Goal: Task Accomplishment & Management: Use online tool/utility

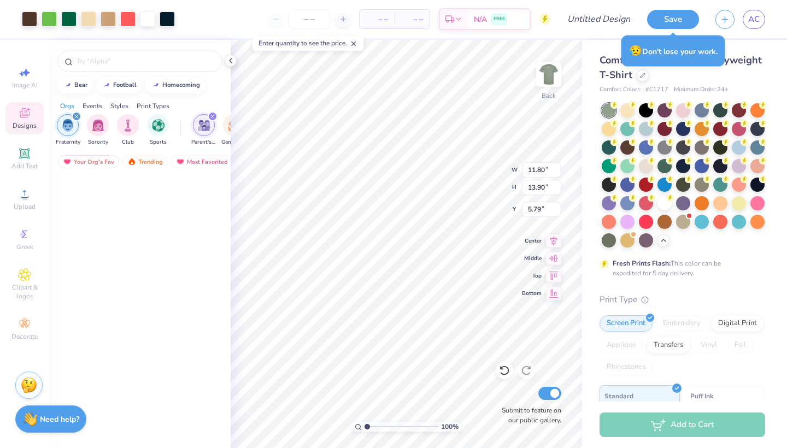
scroll to position [3165, 0]
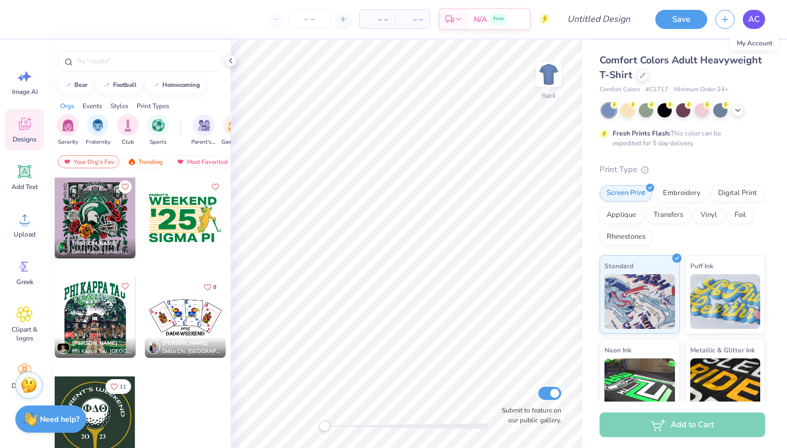
click at [752, 24] on span "AC" at bounding box center [753, 19] width 11 height 13
click at [663, 115] on div at bounding box center [664, 109] width 14 height 14
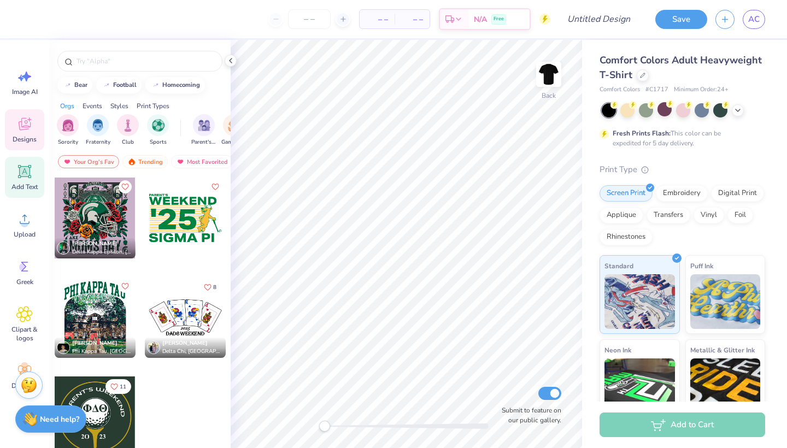
click at [24, 171] on icon at bounding box center [25, 172] width 10 height 10
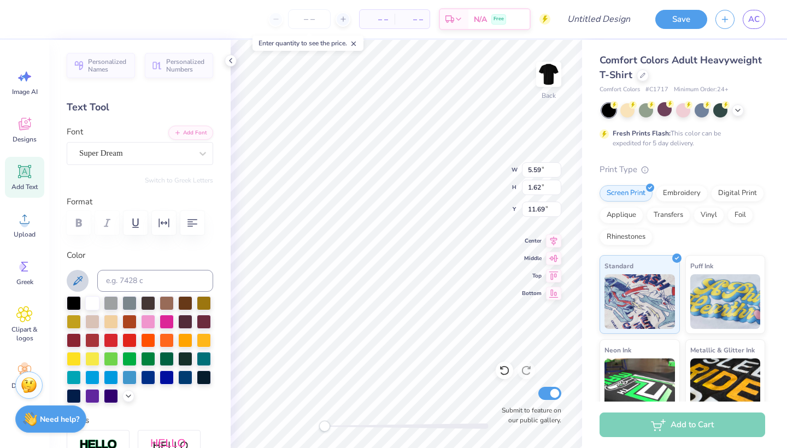
click at [72, 279] on icon at bounding box center [77, 280] width 13 height 13
click at [139, 284] on input at bounding box center [155, 281] width 116 height 22
click at [131, 398] on icon at bounding box center [128, 395] width 9 height 9
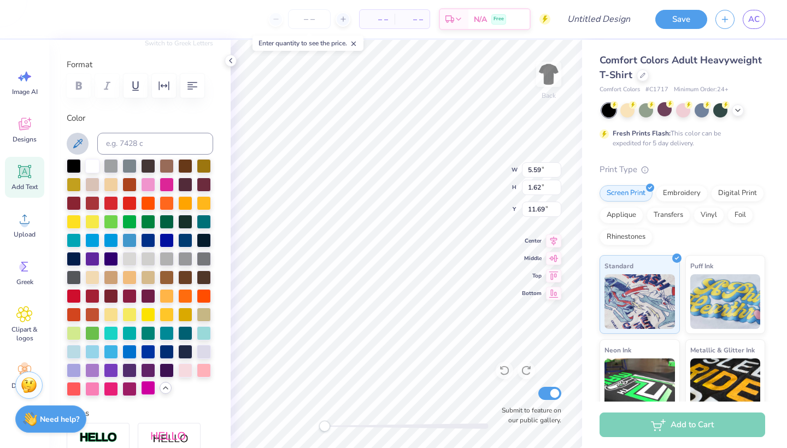
scroll to position [125, 0]
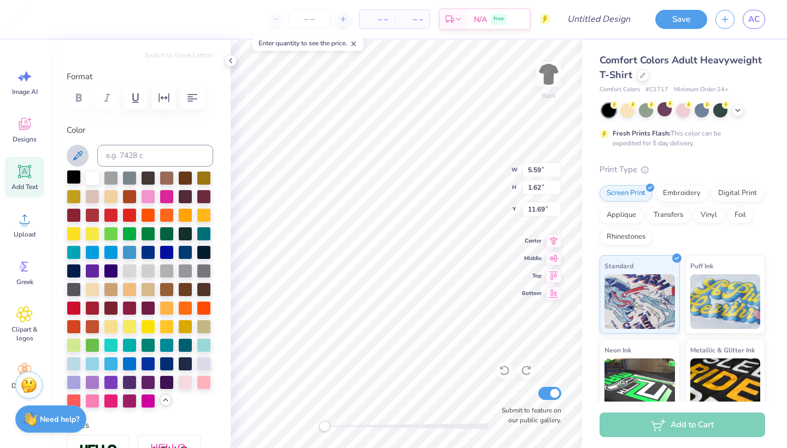
click at [69, 175] on div at bounding box center [74, 177] width 14 height 14
click at [81, 156] on icon at bounding box center [77, 155] width 13 height 13
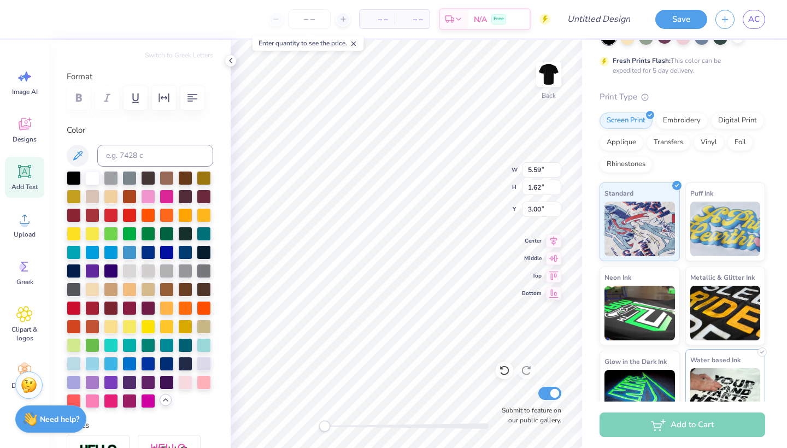
scroll to position [70, 0]
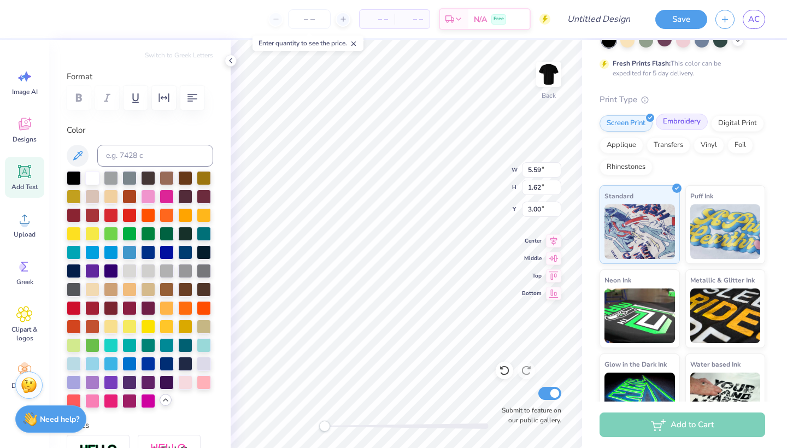
click at [670, 126] on div "Embroidery" at bounding box center [682, 122] width 52 height 16
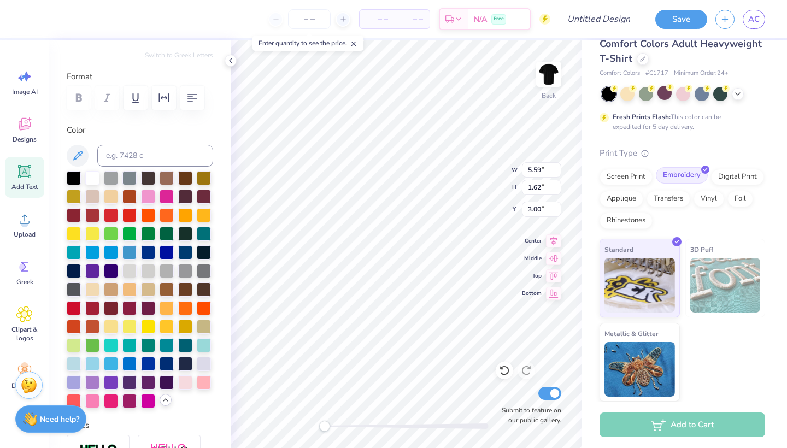
scroll to position [16, 0]
click at [738, 178] on div "Digital Print" at bounding box center [737, 176] width 53 height 16
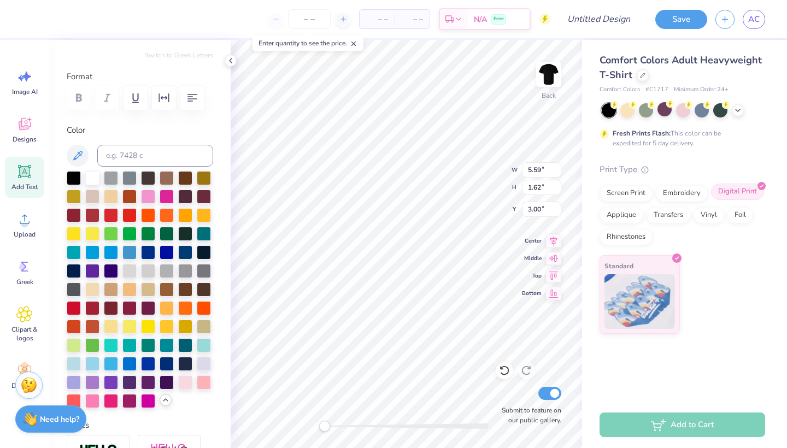
scroll to position [0, 0]
click at [634, 192] on div "Screen Print" at bounding box center [625, 192] width 53 height 16
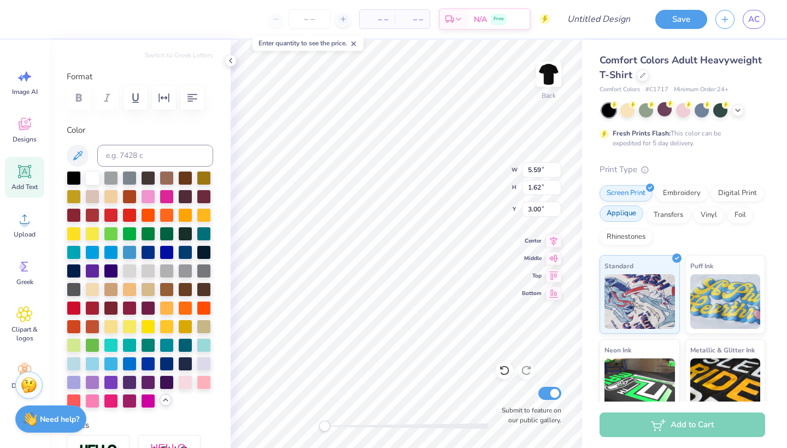
click at [617, 219] on div "Applique" at bounding box center [621, 213] width 44 height 16
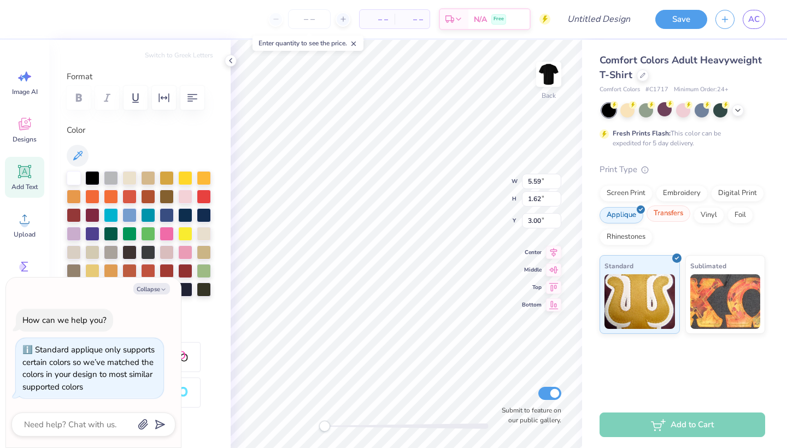
click at [670, 217] on div "Transfers" at bounding box center [668, 213] width 44 height 16
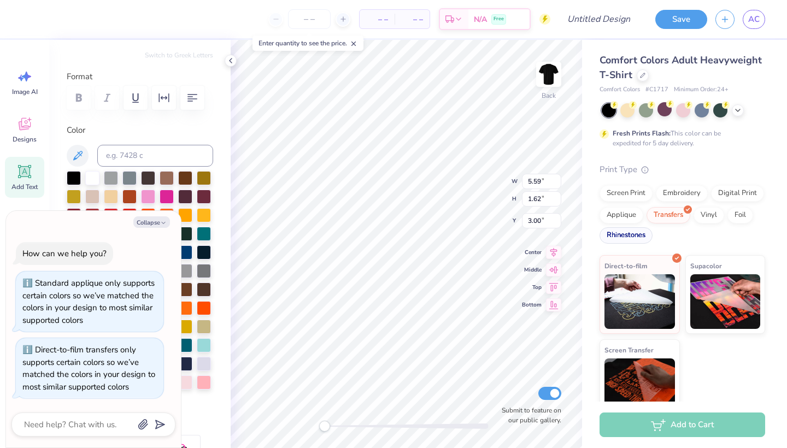
click at [633, 233] on div "Rhinestones" at bounding box center [625, 235] width 53 height 16
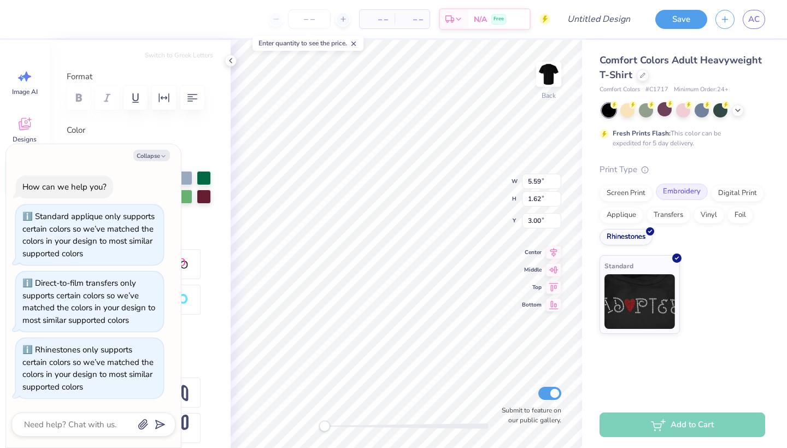
click at [661, 187] on div "Embroidery" at bounding box center [682, 192] width 52 height 16
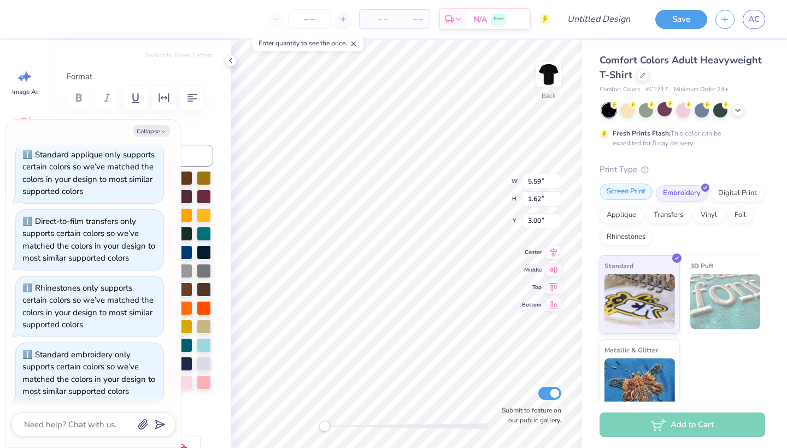
click at [631, 196] on div "Screen Print" at bounding box center [625, 192] width 53 height 16
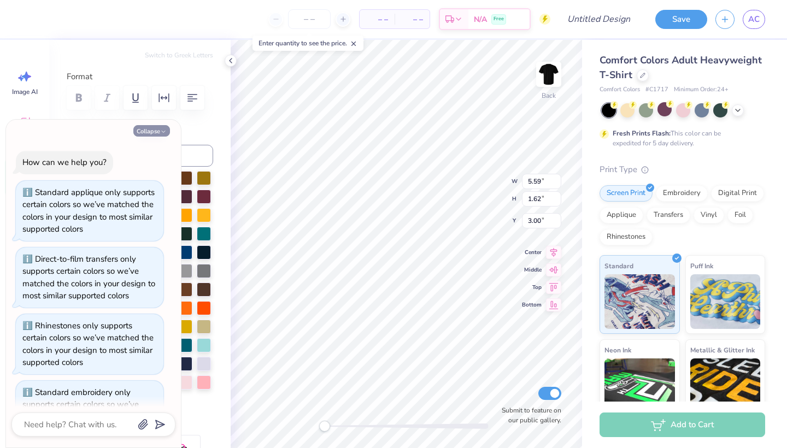
scroll to position [0, 0]
click at [155, 128] on button "Collapse" at bounding box center [151, 130] width 37 height 11
type textarea "x"
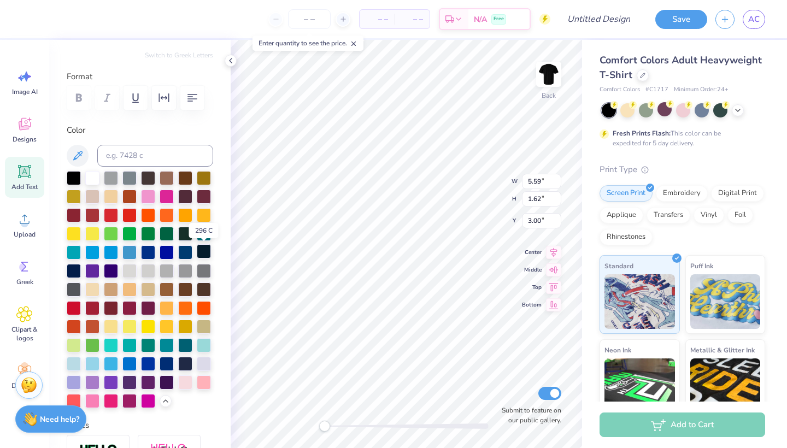
click at [207, 255] on div at bounding box center [204, 251] width 14 height 14
click at [74, 176] on div at bounding box center [74, 177] width 14 height 14
type textarea "T"
type textarea "Pi Kapp"
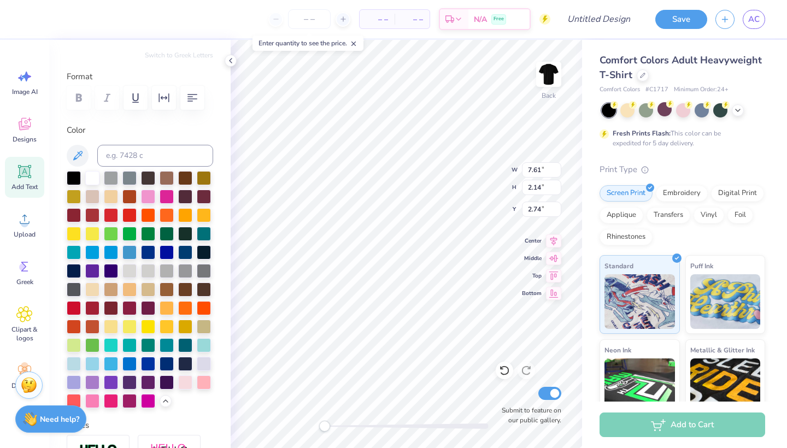
click at [78, 104] on div at bounding box center [140, 98] width 146 height 24
click at [79, 98] on div at bounding box center [140, 98] width 146 height 24
click at [79, 101] on div at bounding box center [140, 98] width 146 height 24
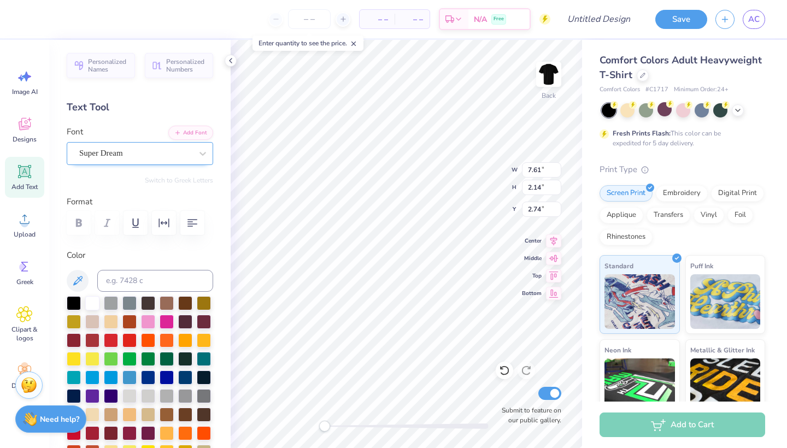
scroll to position [0, 0]
click at [182, 145] on div "Super Dream" at bounding box center [135, 153] width 115 height 17
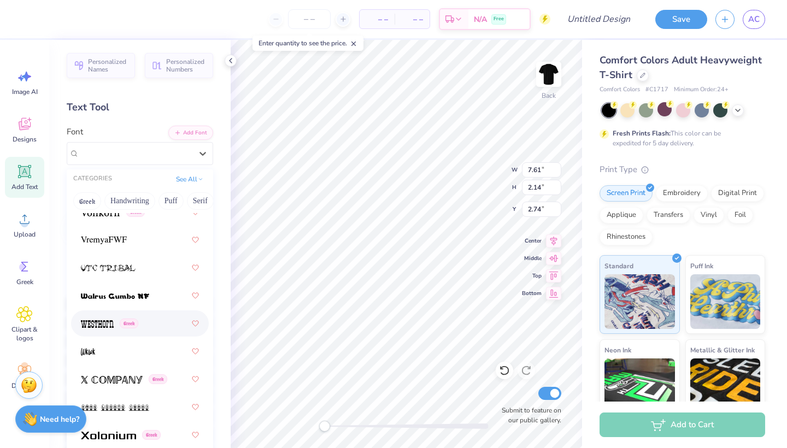
scroll to position [8363, 0]
click at [121, 266] on span at bounding box center [108, 268] width 55 height 11
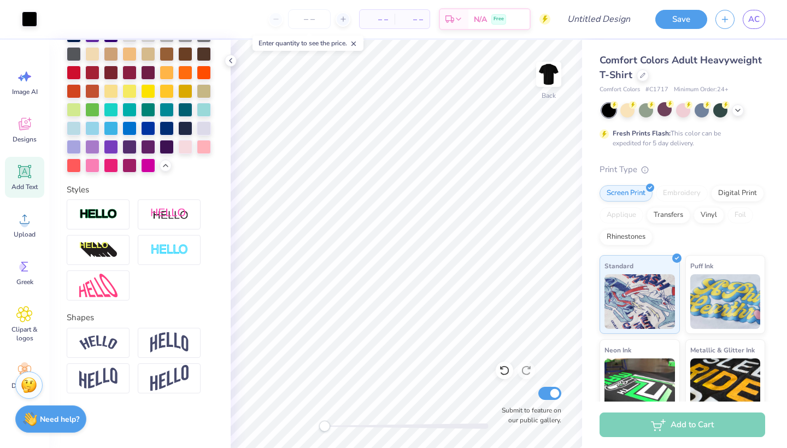
scroll to position [361, 0]
click at [29, 221] on icon at bounding box center [25, 219] width 10 height 9
click at [23, 226] on circle at bounding box center [25, 224] width 8 height 8
click at [32, 92] on span "Image AI" at bounding box center [25, 91] width 26 height 9
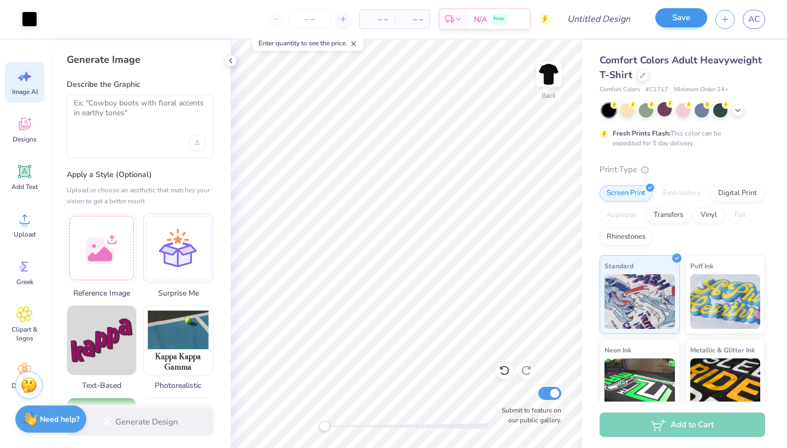
scroll to position [0, 0]
click at [110, 106] on textarea at bounding box center [140, 111] width 132 height 27
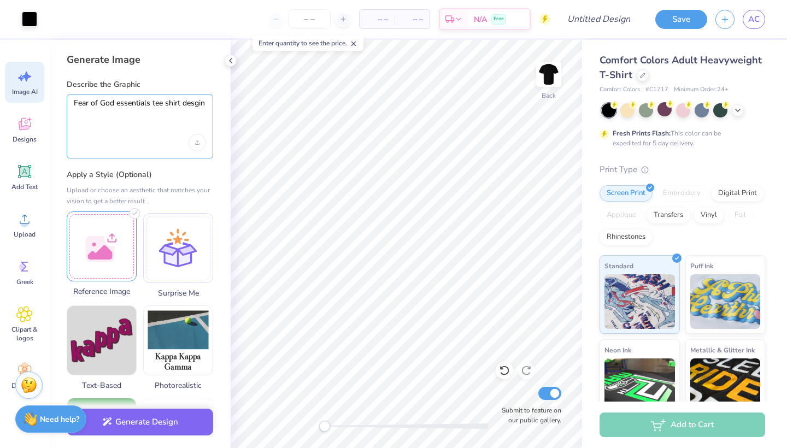
type textarea "Fear of God essentials tee shirt desgin"
click at [111, 245] on div at bounding box center [102, 246] width 70 height 70
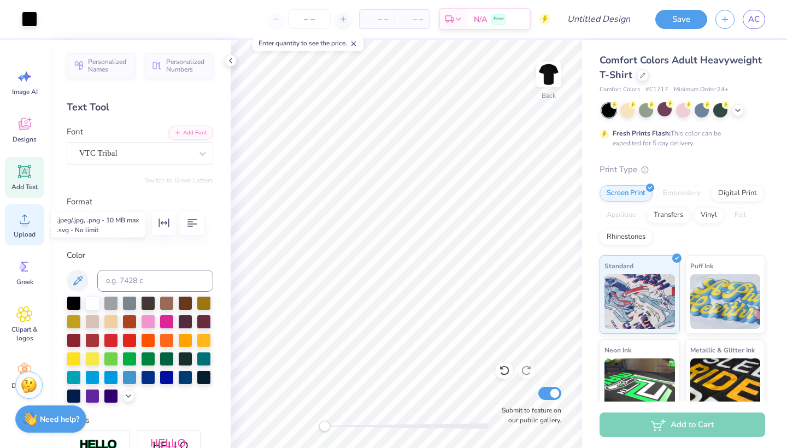
click at [26, 225] on circle at bounding box center [25, 224] width 8 height 8
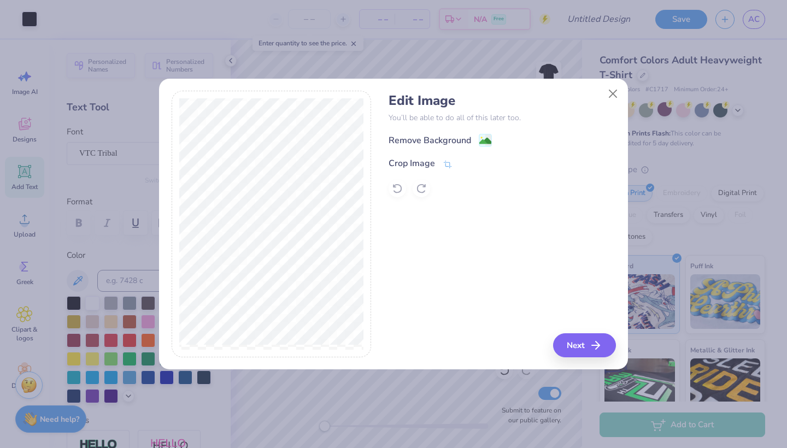
click at [467, 250] on div "Edit Image You’ll be able to do all of this later too. Remove Background Crop I…" at bounding box center [501, 224] width 227 height 267
click at [582, 343] on button "Next" at bounding box center [586, 345] width 63 height 24
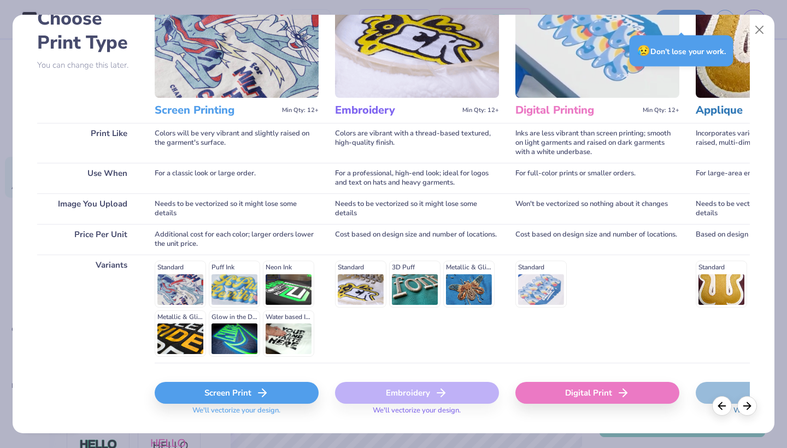
scroll to position [71, 0]
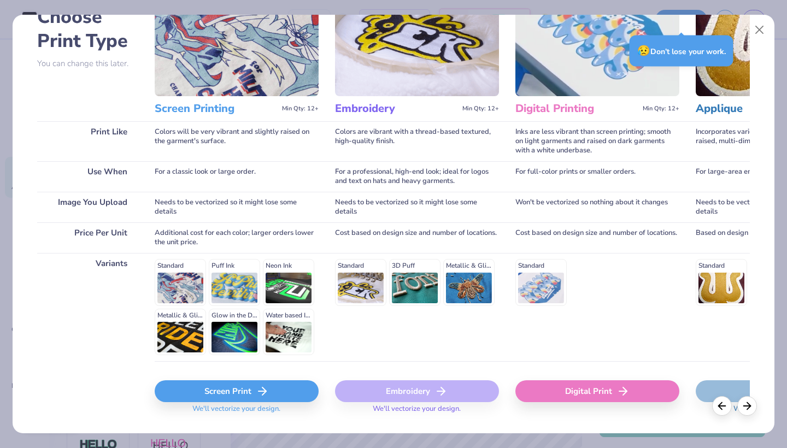
click at [228, 384] on div "Screen Print" at bounding box center [237, 391] width 164 height 22
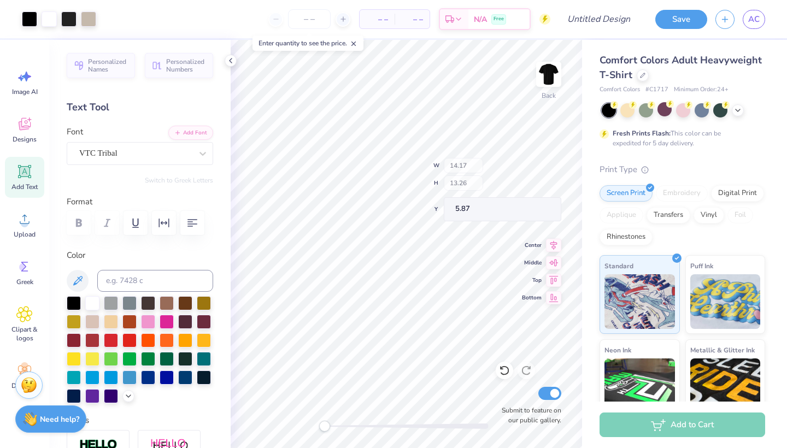
click at [475, 166] on div "Back W 14.17 H 13.26 Y 5.87 Center Middle Top Bottom Submit to feature on our p…" at bounding box center [406, 244] width 351 height 408
click at [36, 83] on div "Image AI" at bounding box center [24, 82] width 39 height 41
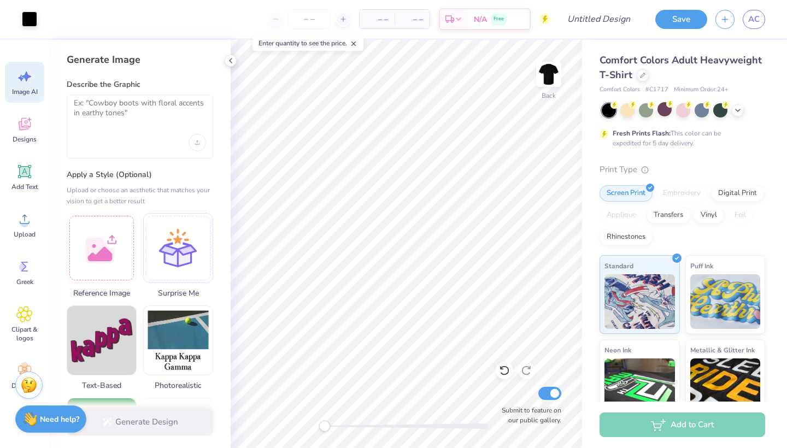
click at [117, 91] on div "Describe the Graphic" at bounding box center [140, 118] width 146 height 79
click at [119, 230] on div at bounding box center [102, 246] width 70 height 70
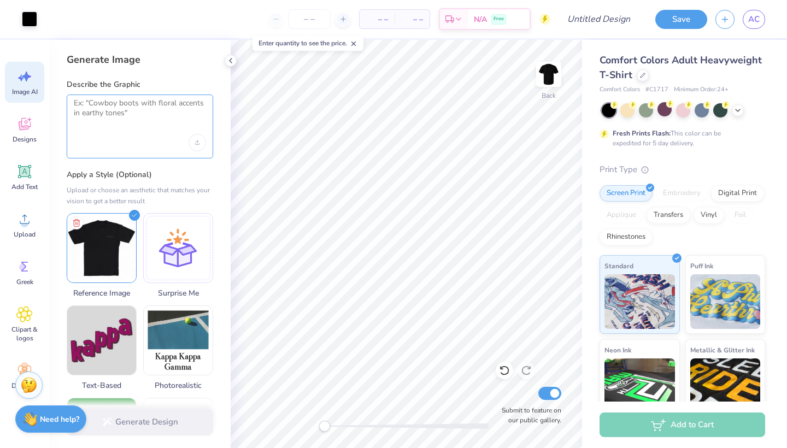
click at [134, 109] on textarea at bounding box center [140, 111] width 132 height 27
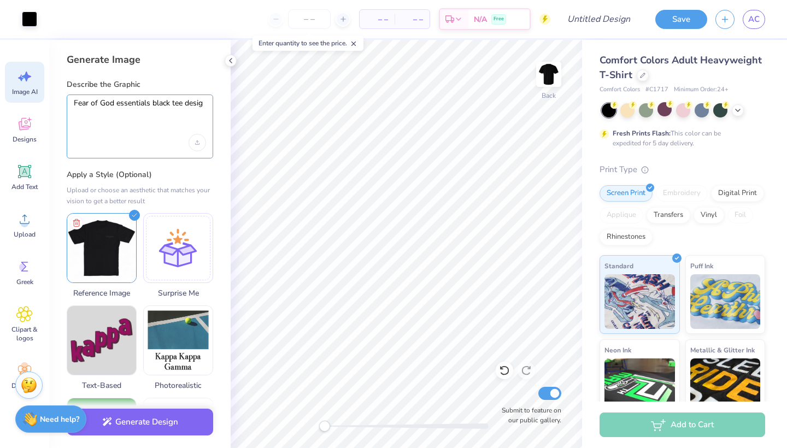
type textarea "Fear of God essentials black tee design"
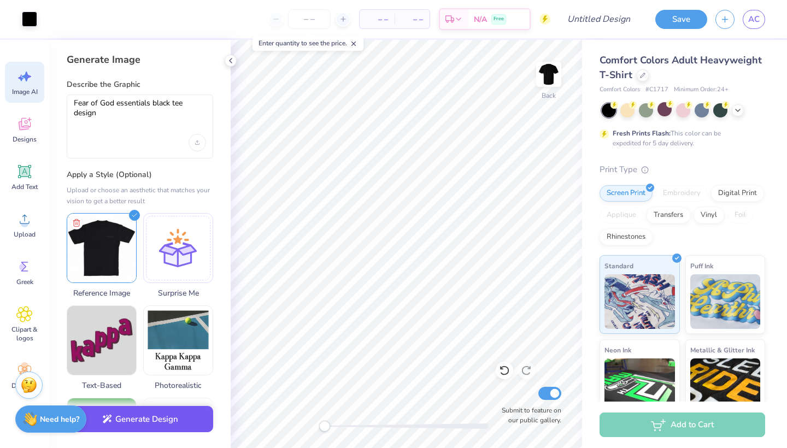
click at [183, 419] on button "Generate Design" at bounding box center [140, 419] width 146 height 27
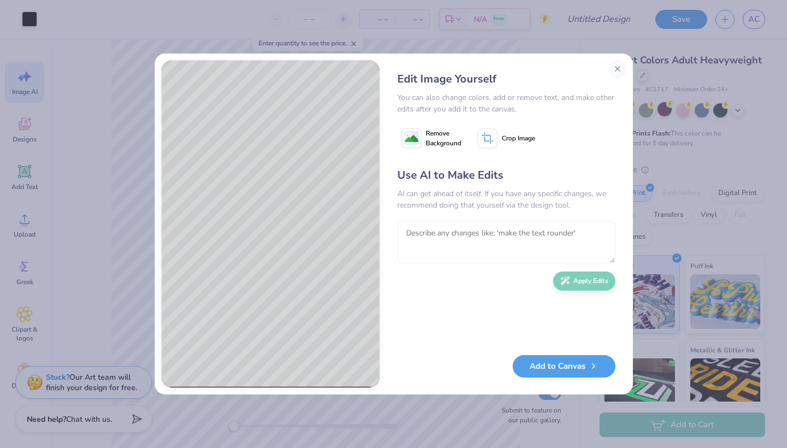
click at [489, 256] on textarea at bounding box center [506, 242] width 218 height 43
click at [544, 364] on button "Add to Canvas" at bounding box center [564, 363] width 103 height 22
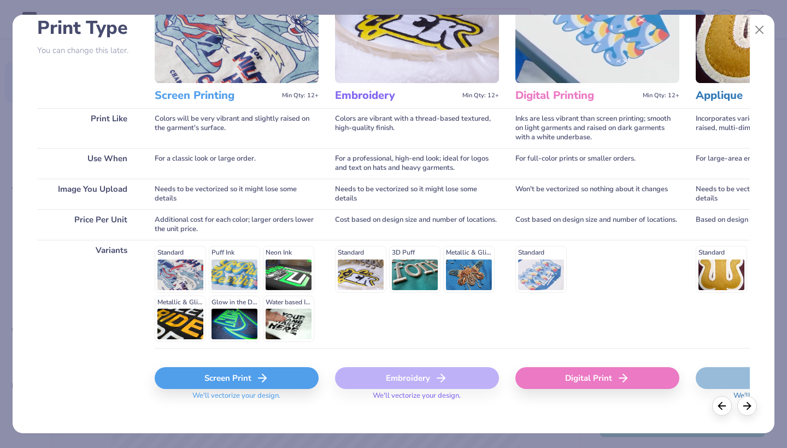
scroll to position [86, 0]
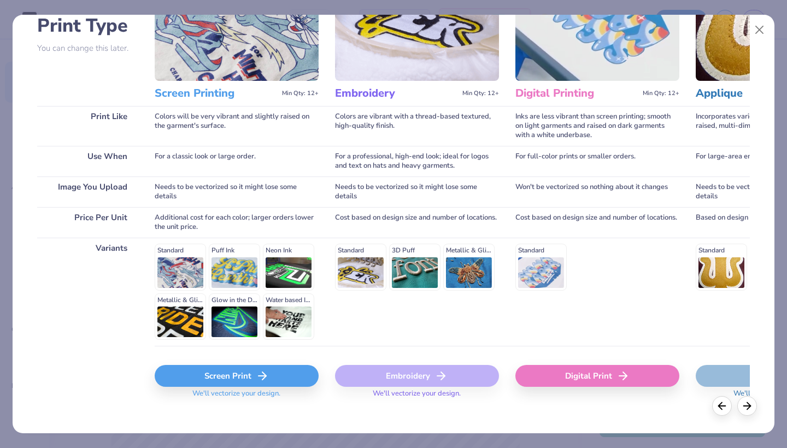
click at [245, 372] on div "Screen Print" at bounding box center [237, 376] width 164 height 22
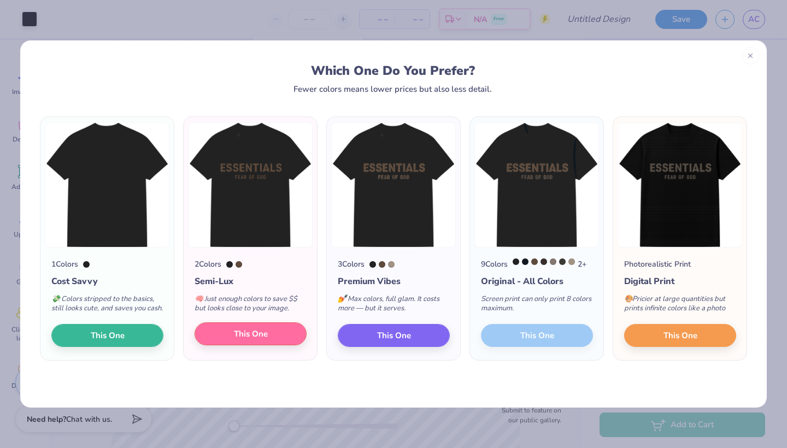
click at [255, 340] on span "This One" at bounding box center [251, 334] width 34 height 13
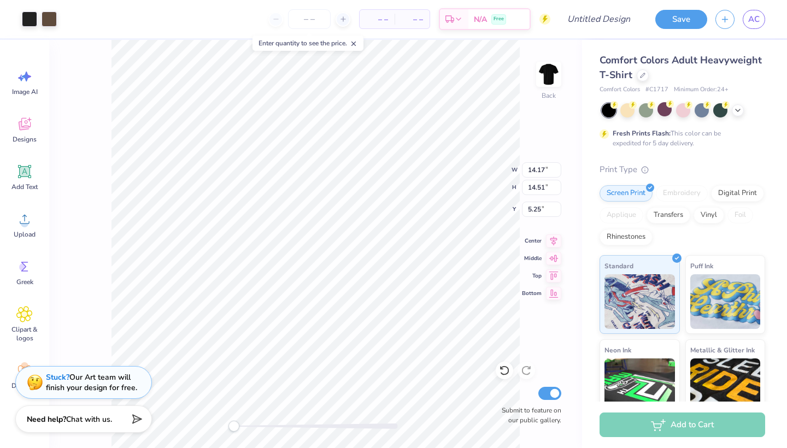
type input "0.54"
type input "0.95"
type input "9.99"
click at [25, 82] on icon at bounding box center [24, 76] width 16 height 16
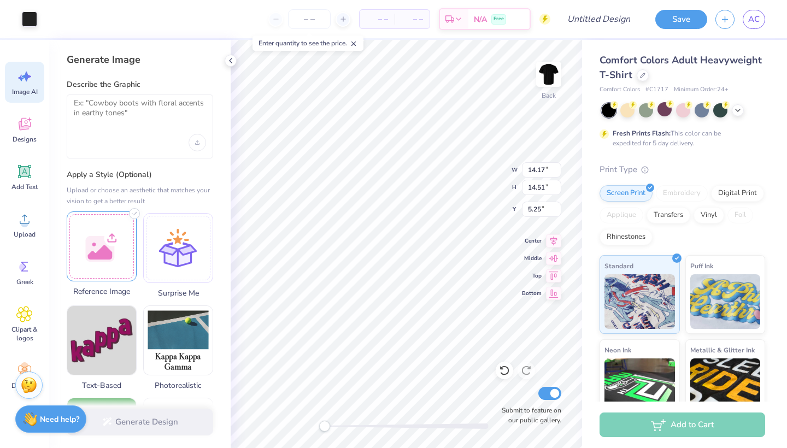
click at [119, 233] on div at bounding box center [102, 246] width 70 height 70
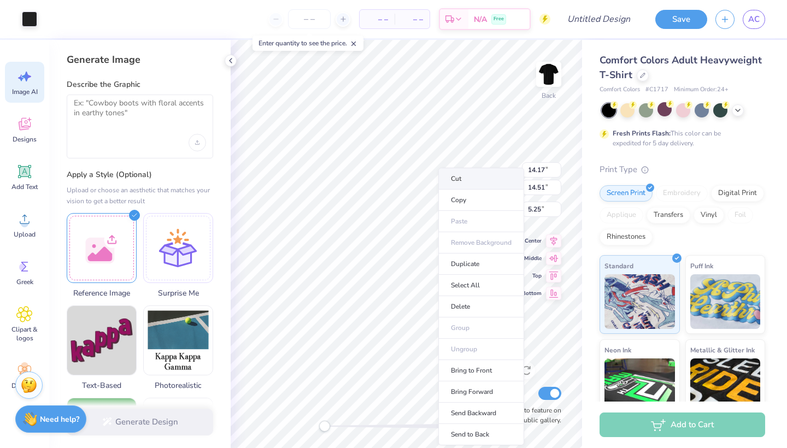
click at [476, 177] on li "Cut" at bounding box center [481, 179] width 86 height 22
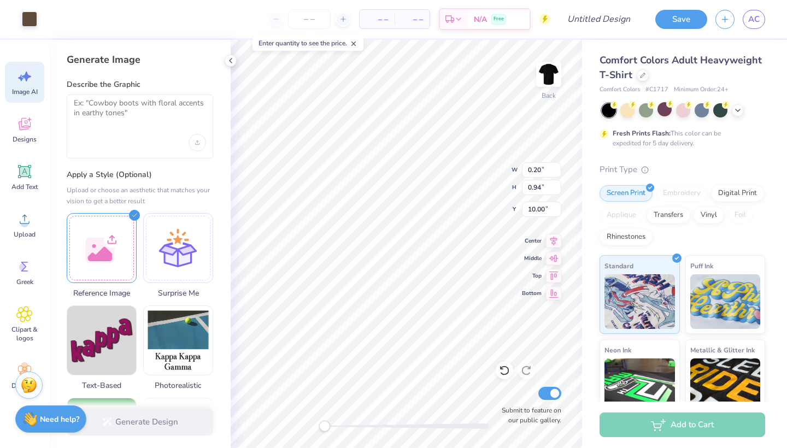
type input "0.70"
type input "0.95"
type input "9.99"
type input "0.69"
type input "10.00"
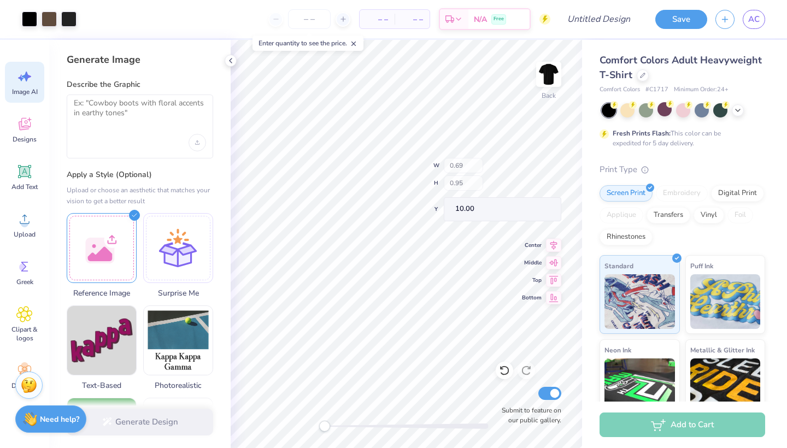
type input "0.57"
type input "9.99"
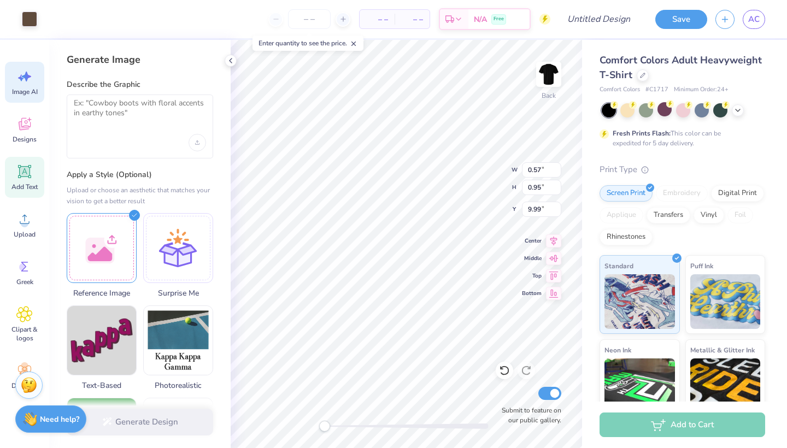
click at [17, 172] on icon at bounding box center [24, 171] width 16 height 16
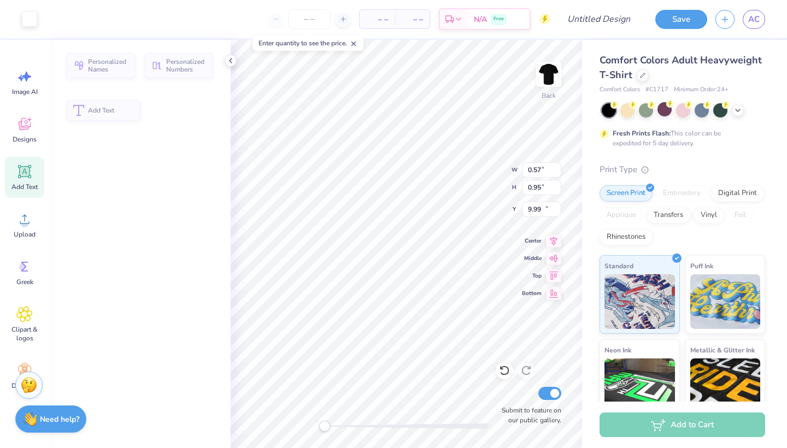
type input "5.59"
type input "1.62"
type input "11.69"
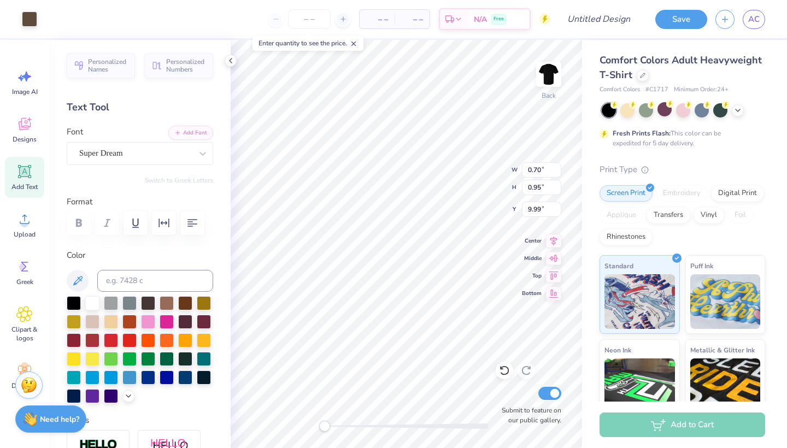
type input "0.69"
type input "10.00"
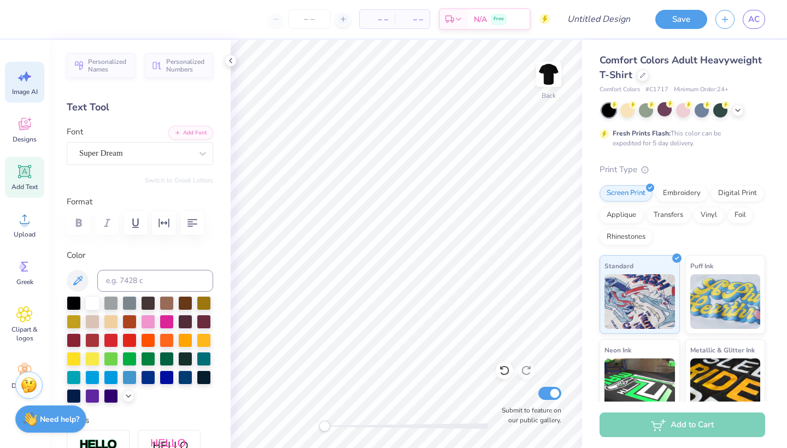
click at [18, 97] on div "Image AI" at bounding box center [24, 82] width 39 height 41
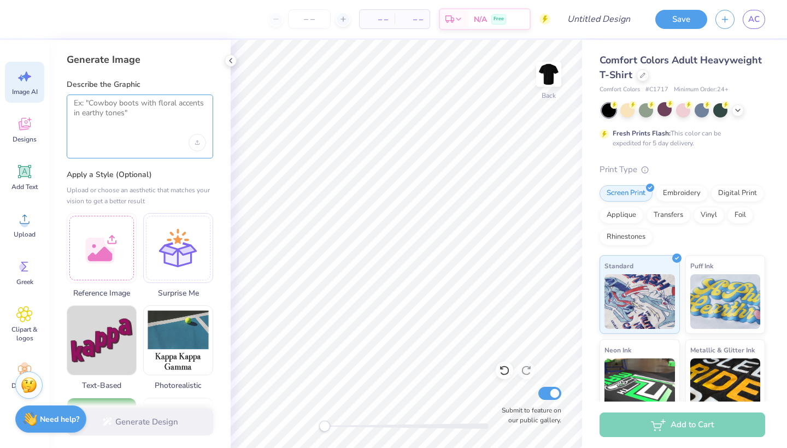
click at [161, 120] on textarea at bounding box center [140, 111] width 132 height 27
click at [91, 244] on div at bounding box center [102, 246] width 70 height 70
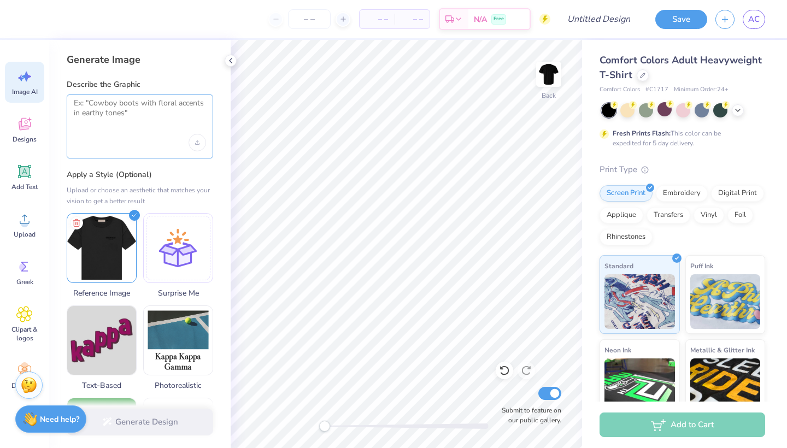
click at [123, 119] on textarea at bounding box center [140, 111] width 132 height 27
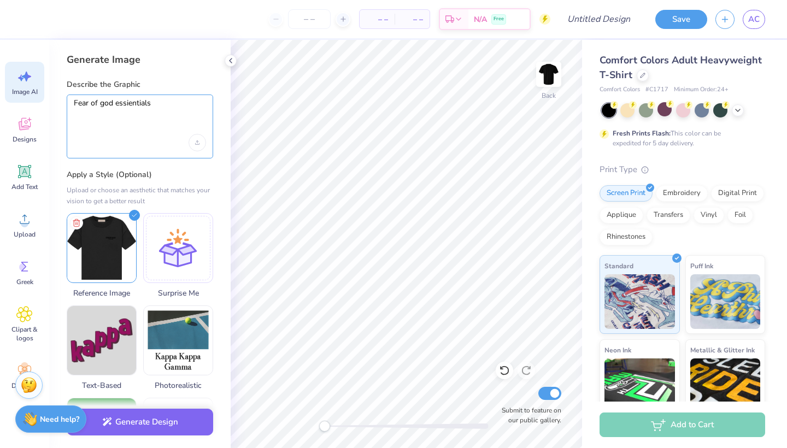
click at [134, 99] on textarea "Fear of god essientials" at bounding box center [140, 111] width 132 height 27
click at [134, 102] on textarea "Fear of god essientials" at bounding box center [140, 111] width 132 height 27
click at [134, 132] on div "Fear of god essientials" at bounding box center [140, 127] width 146 height 64
click at [132, 103] on textarea "Fear of god essientials" at bounding box center [140, 111] width 132 height 27
click at [170, 105] on textarea "Fear of god essientials" at bounding box center [140, 111] width 132 height 27
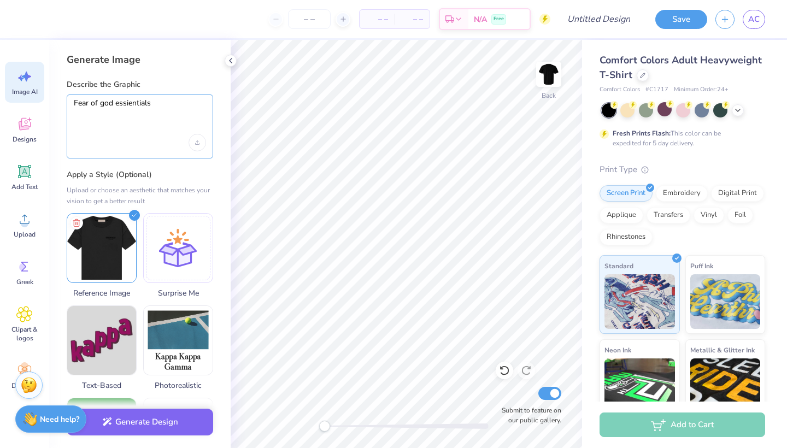
click at [134, 103] on textarea "Fear of god essientials" at bounding box center [140, 111] width 132 height 27
click at [167, 105] on textarea "Fear of god essientials" at bounding box center [140, 111] width 132 height 27
type textarea "Fear of god essientials shirt design"
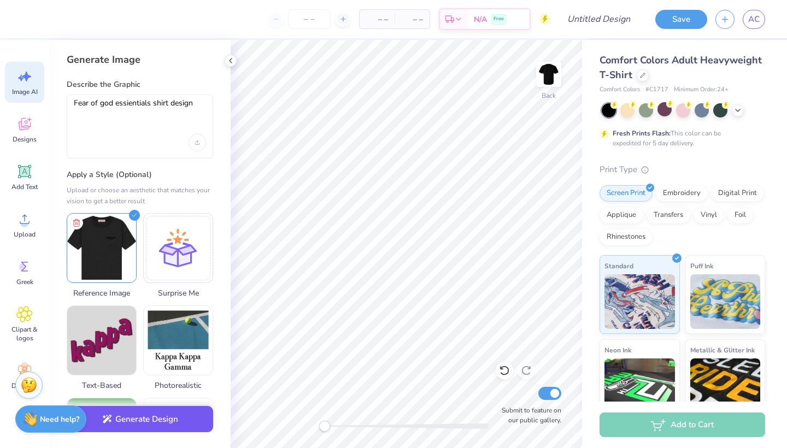
click at [143, 416] on button "Generate Design" at bounding box center [140, 419] width 146 height 27
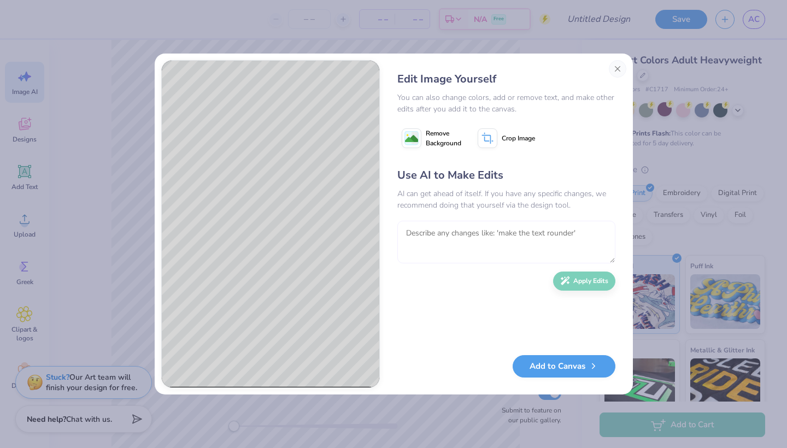
click at [445, 242] on textarea at bounding box center [506, 242] width 218 height 43
click at [535, 250] on textarea at bounding box center [506, 242] width 218 height 43
type textarea "Get rid of the big F with the box. Move the essentials lettering to the top rig…"
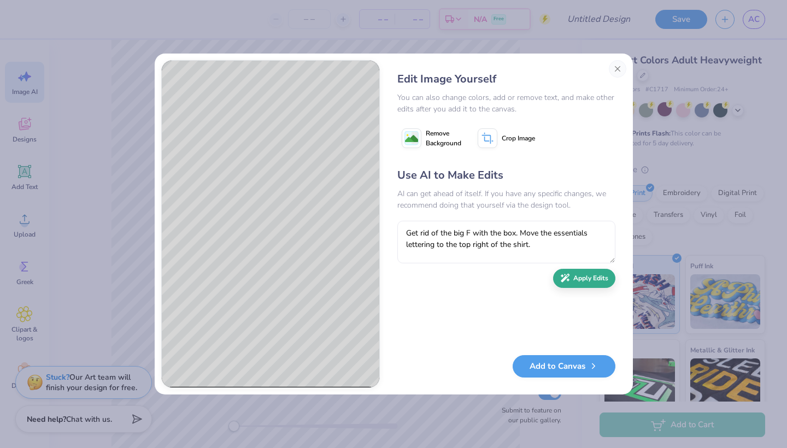
click at [594, 285] on button "Apply Edits" at bounding box center [584, 278] width 62 height 19
click at [472, 231] on textarea at bounding box center [506, 242] width 218 height 43
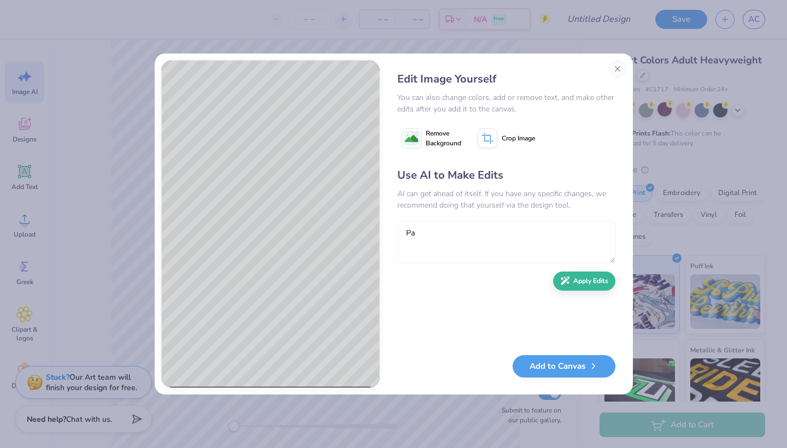
type textarea "P"
type textarea "Make the lettering say Pi Kapp instead of essentials"
click at [602, 275] on button "Apply Edits" at bounding box center [584, 278] width 62 height 19
click at [458, 234] on textarea at bounding box center [506, 242] width 218 height 43
